Goal: Task Accomplishment & Management: Manage account settings

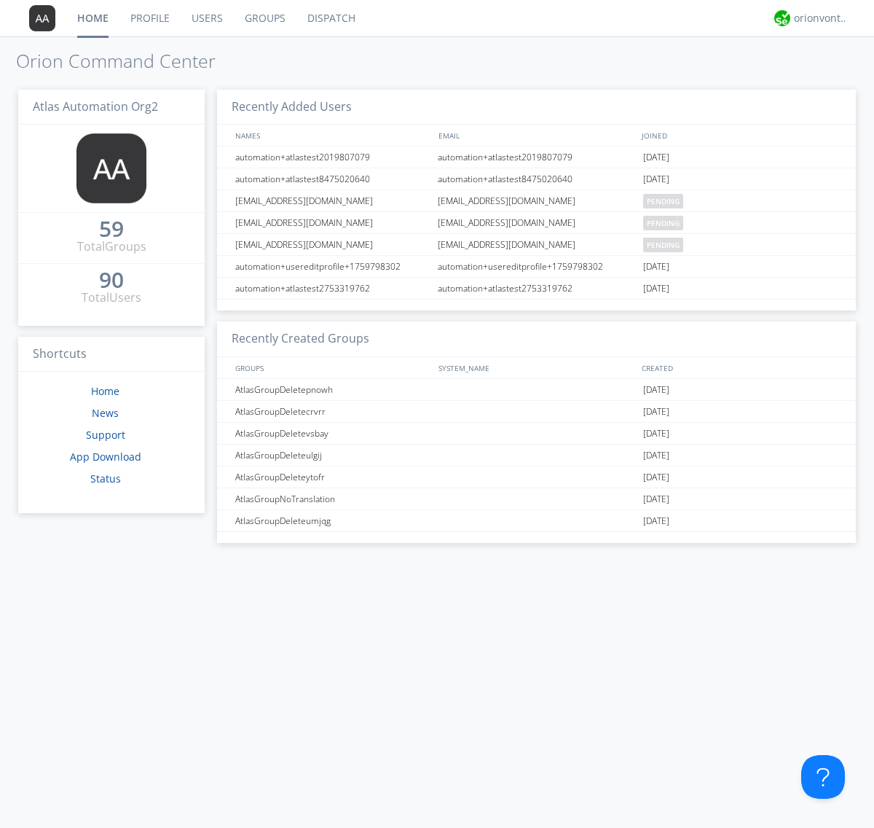
click at [264, 18] on link "Groups" at bounding box center [265, 18] width 63 height 36
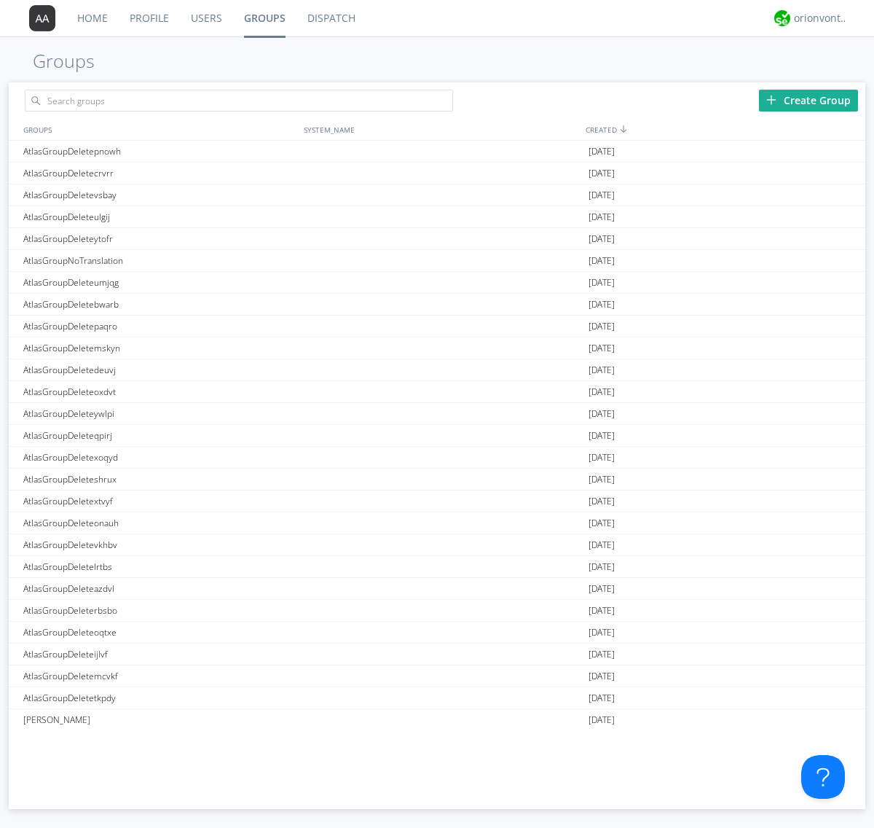
click at [809, 100] on div "Create Group" at bounding box center [808, 101] width 99 height 22
click at [264, 18] on link "Groups" at bounding box center [264, 18] width 63 height 36
type input "AtlasGroupDeletekydjx"
click at [205, 18] on link "Users" at bounding box center [206, 18] width 53 height 36
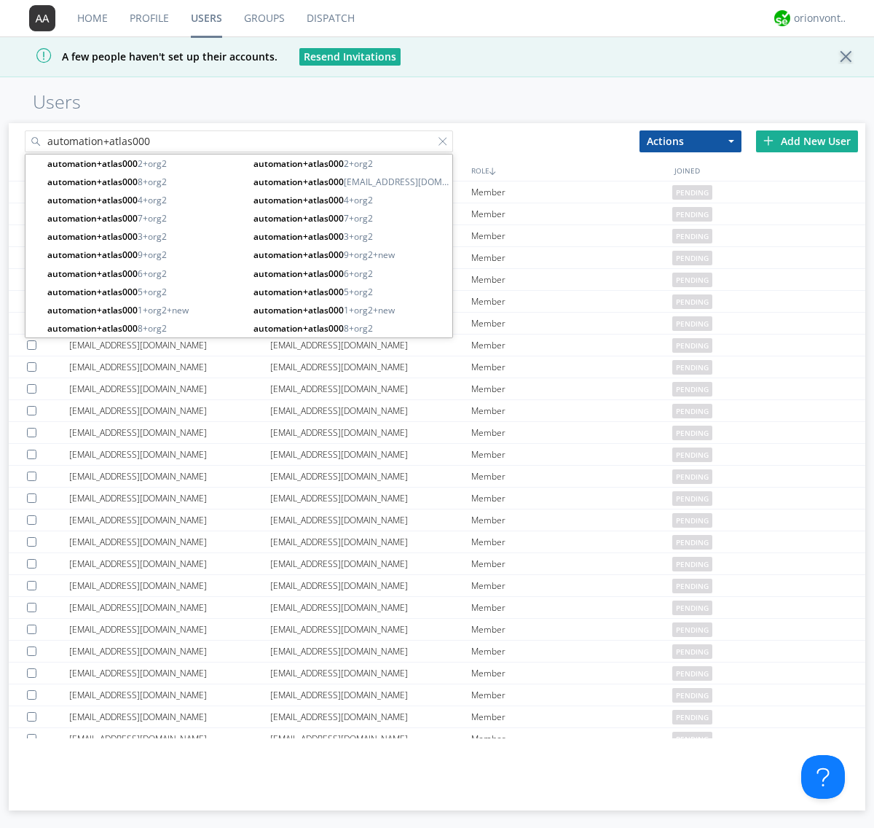
type input "automation+atlas000"
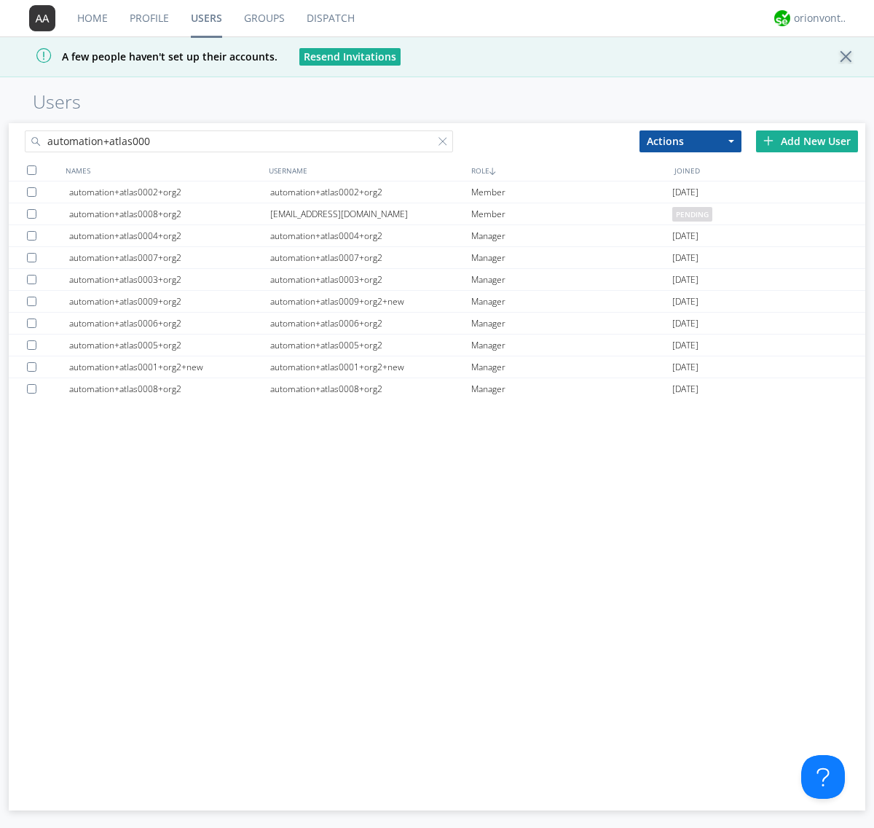
click at [31, 170] on div at bounding box center [31, 169] width 9 height 9
click at [691, 141] on button "Actions" at bounding box center [691, 141] width 102 height 22
click at [691, 165] on link "Add to Group" at bounding box center [690, 166] width 101 height 19
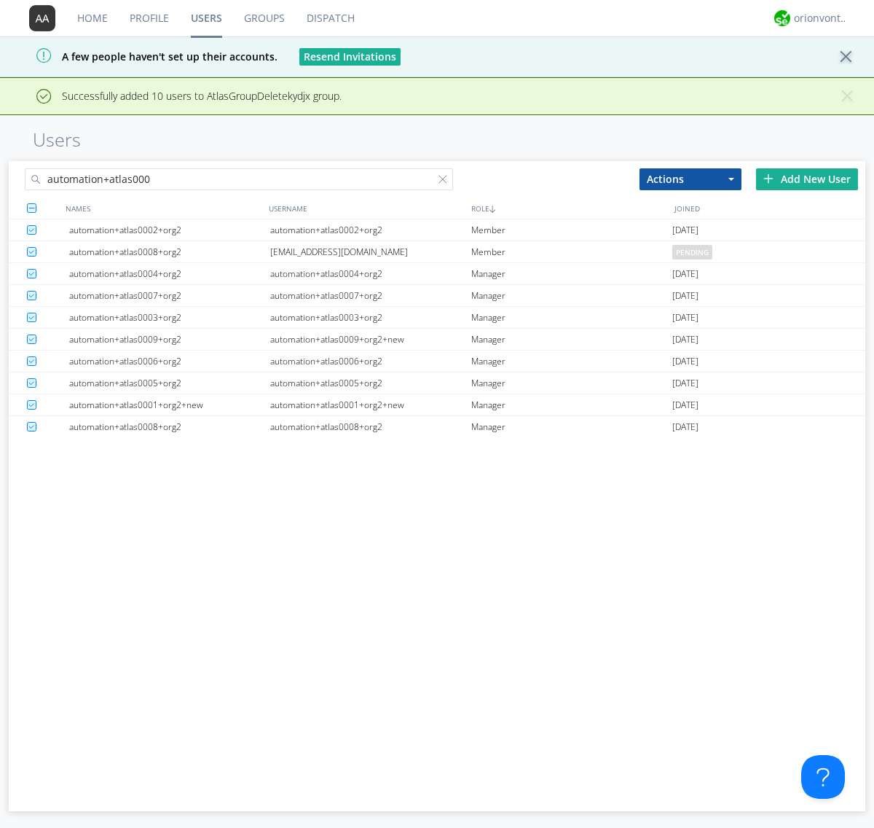
click at [264, 18] on link "Groups" at bounding box center [264, 18] width 63 height 36
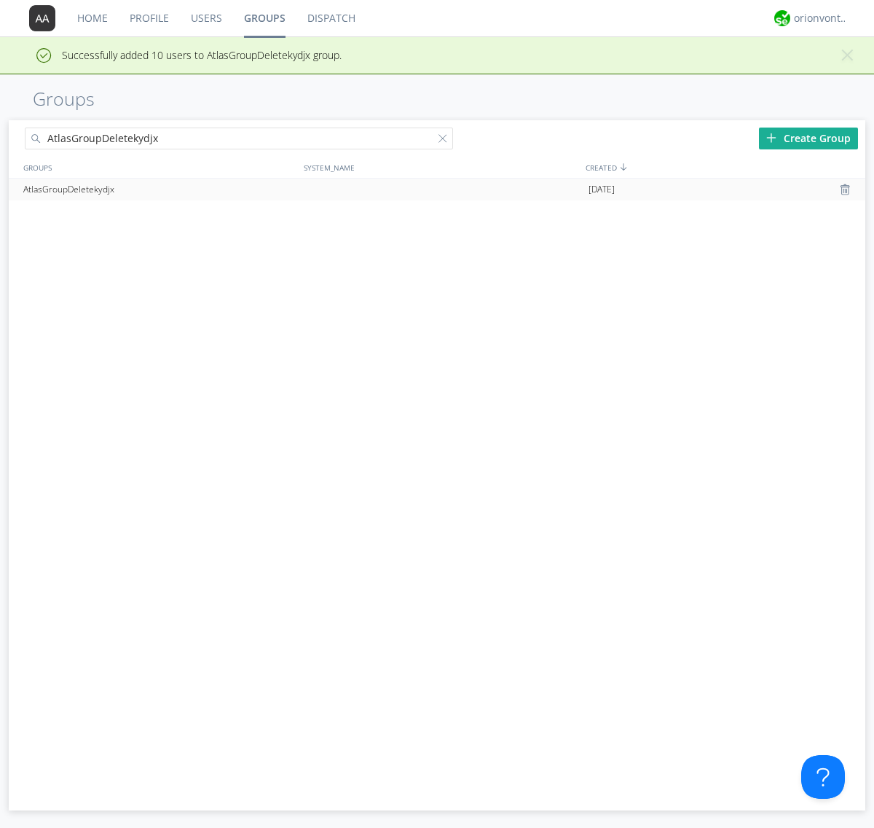
type input "AtlasGroupDeletekydjx"
click at [847, 189] on div at bounding box center [847, 190] width 15 height 12
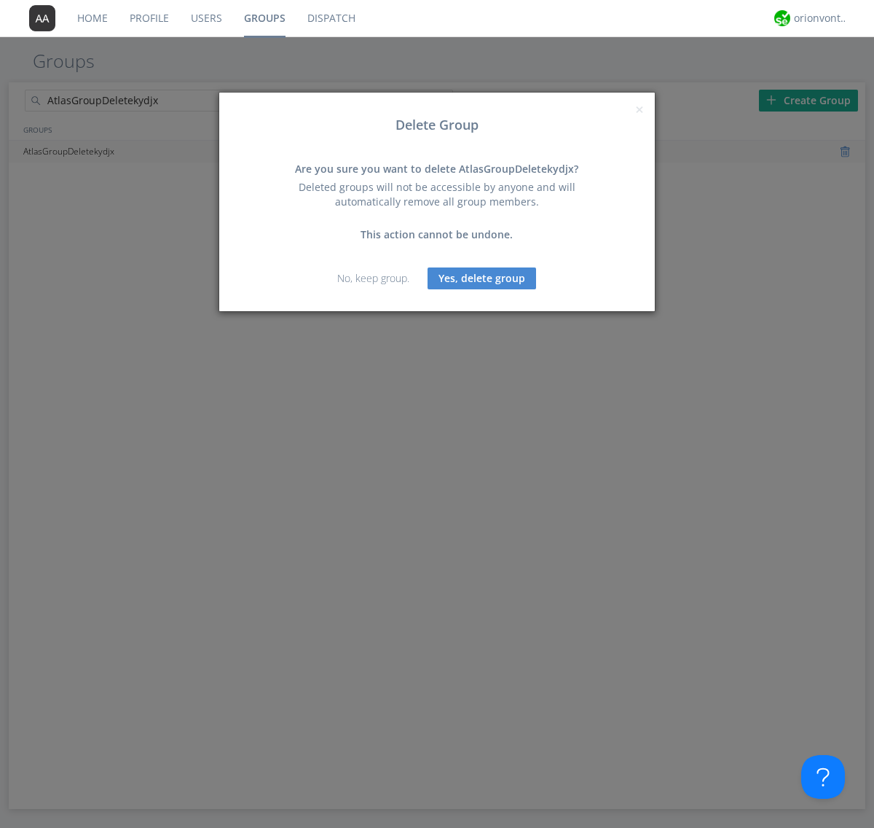
click at [482, 278] on button "Yes, delete group" at bounding box center [482, 278] width 109 height 22
